Goal: Transaction & Acquisition: Download file/media

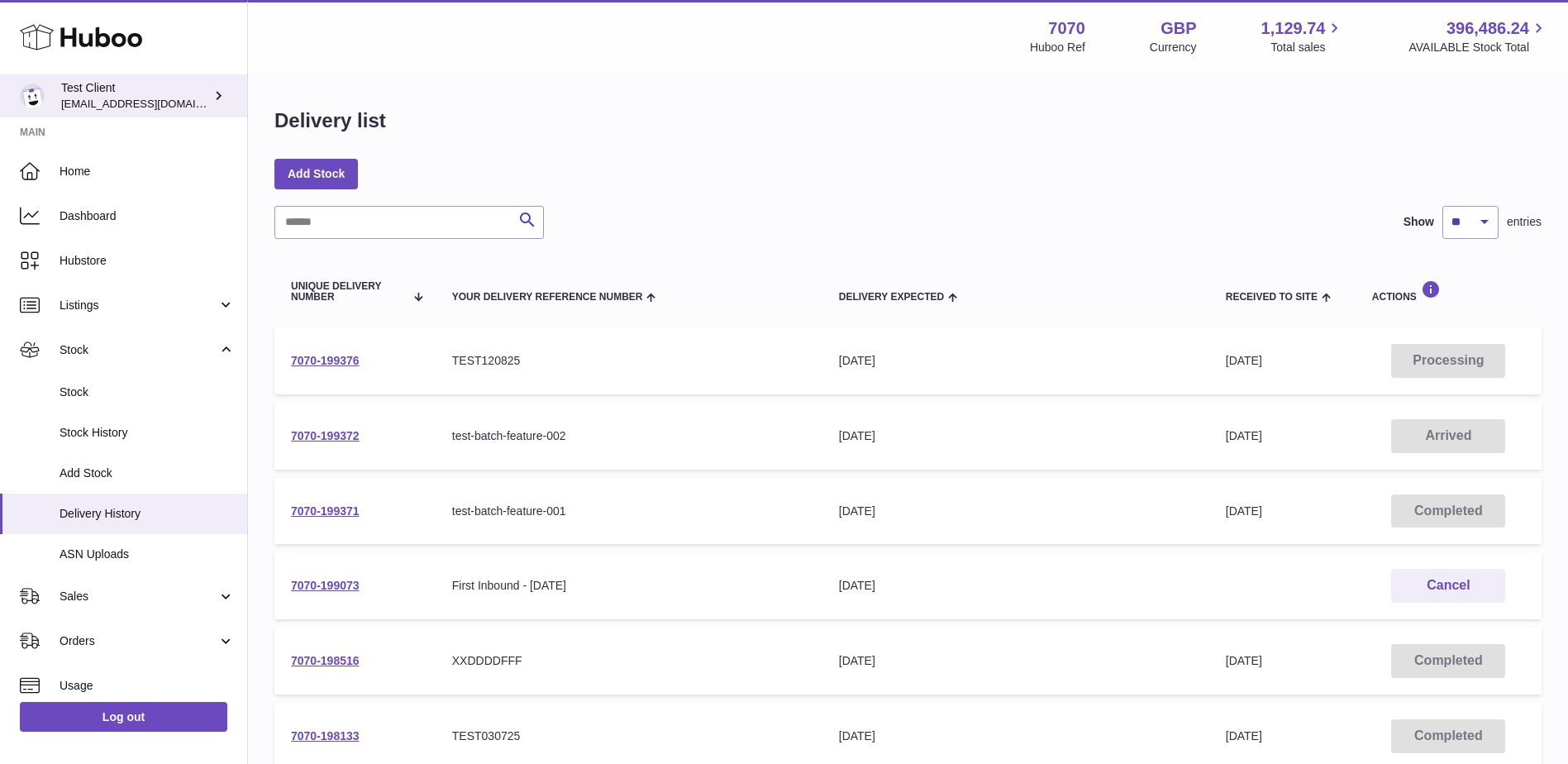
click at [148, 100] on span "[EMAIL_ADDRESS][DOMAIN_NAME]" at bounding box center [151, 104] width 181 height 13
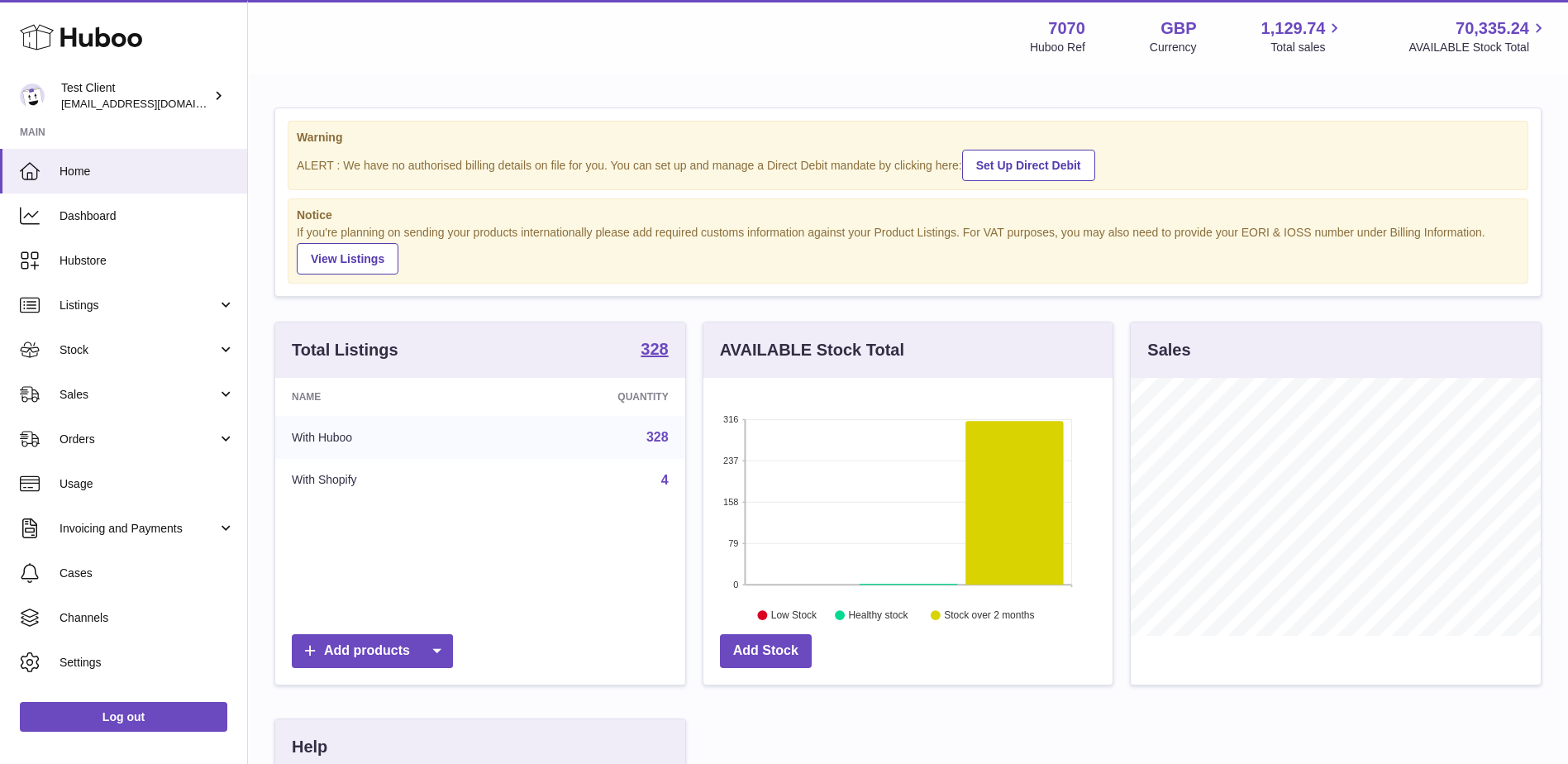
scroll to position [258, 409]
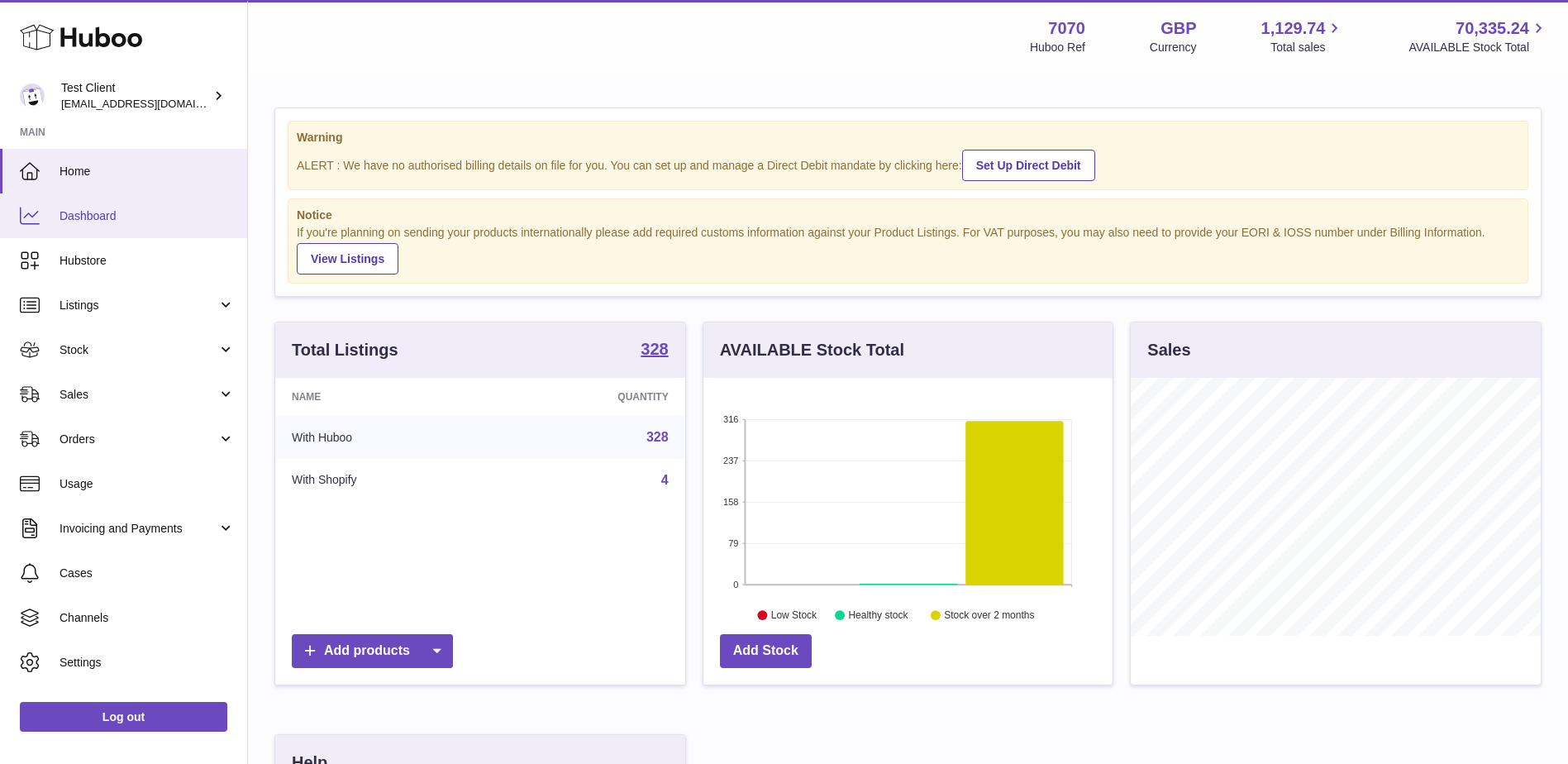
click at [161, 220] on span "Dashboard" at bounding box center [147, 216] width 176 height 16
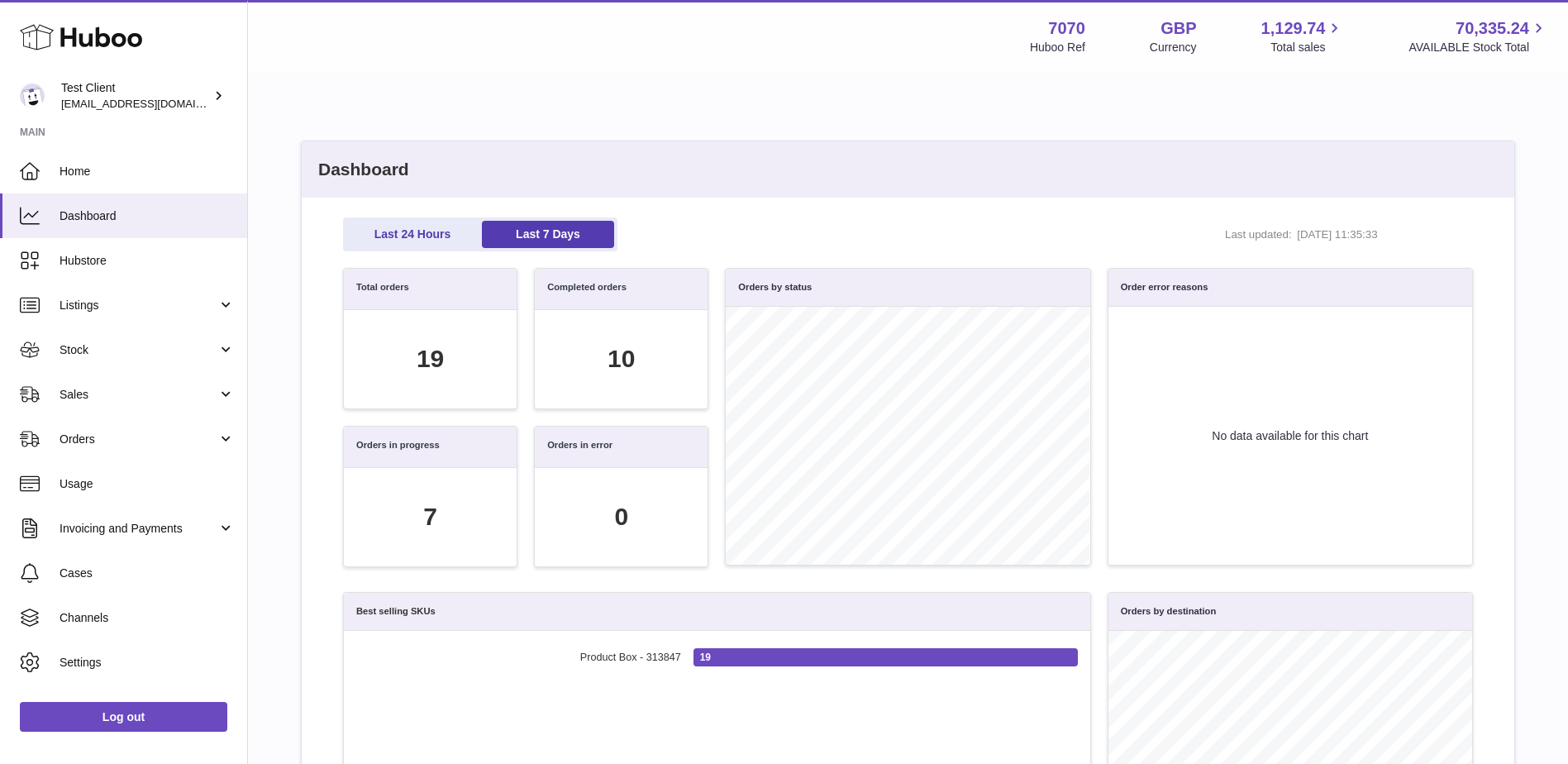
scroll to position [190, 1112]
click at [176, 343] on span "Stock" at bounding box center [138, 350] width 158 height 16
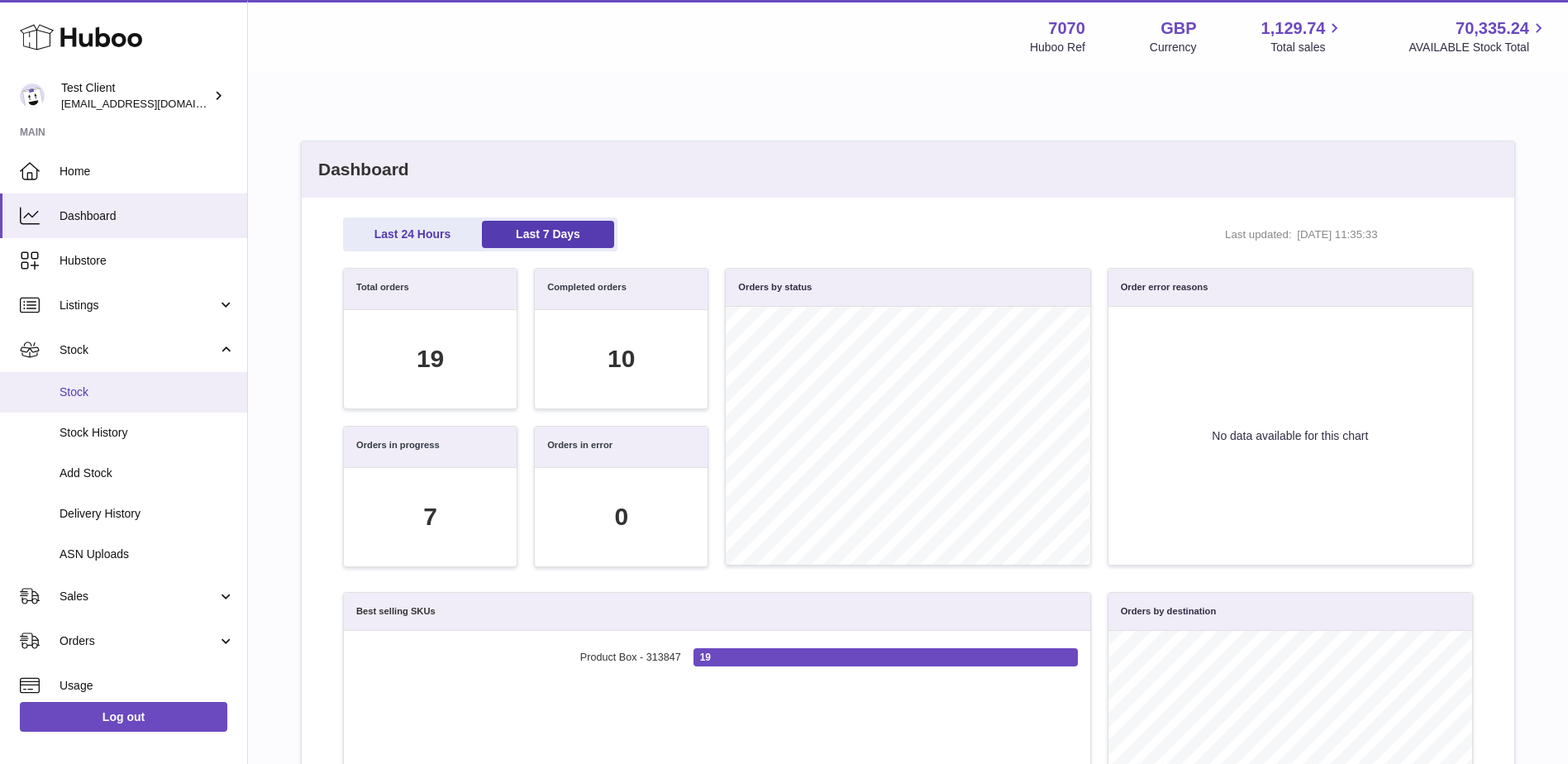
click at [140, 394] on span "Stock" at bounding box center [147, 392] width 176 height 16
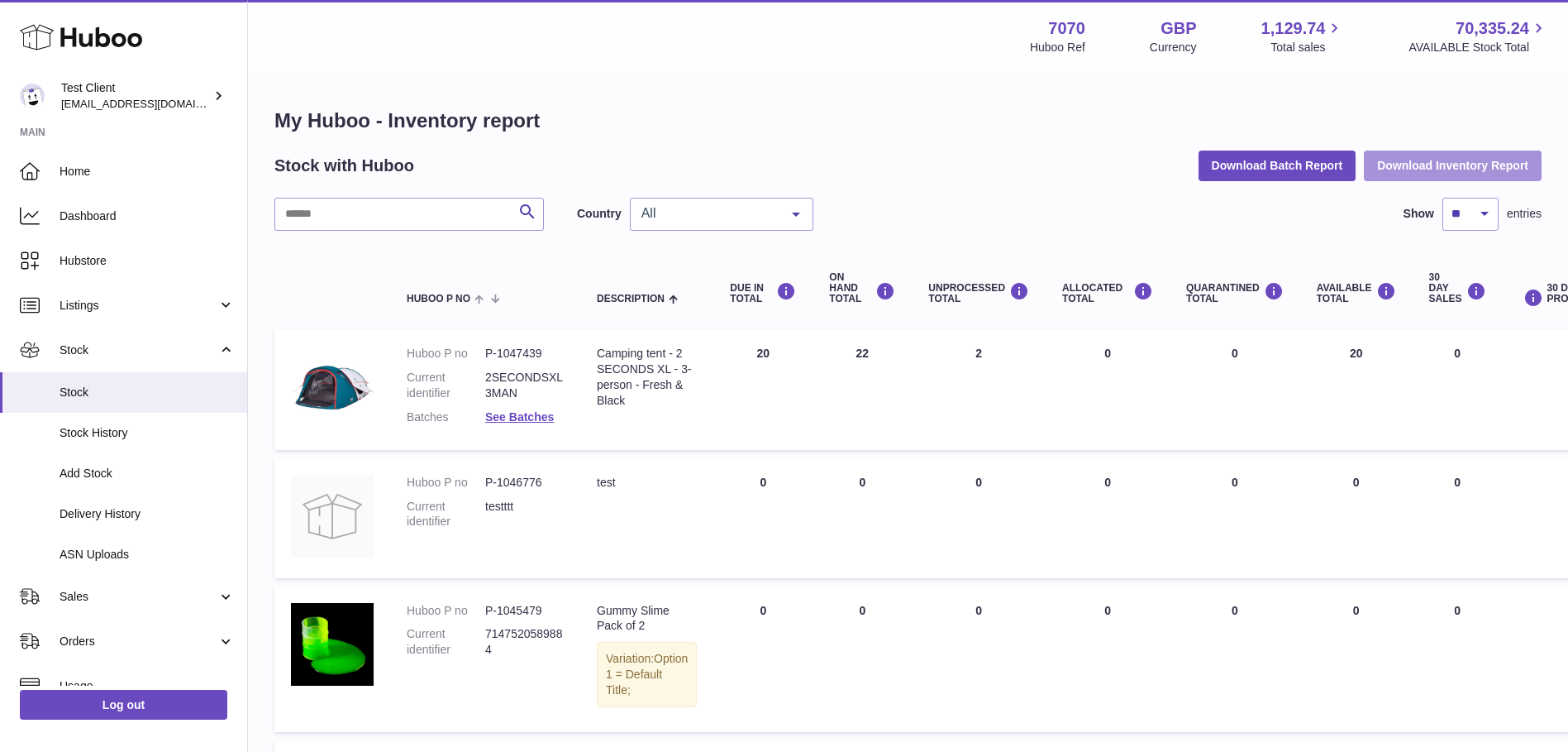
click at [1445, 167] on button "Download Inventory Report" at bounding box center [1453, 166] width 178 height 30
